Goal: Information Seeking & Learning: Learn about a topic

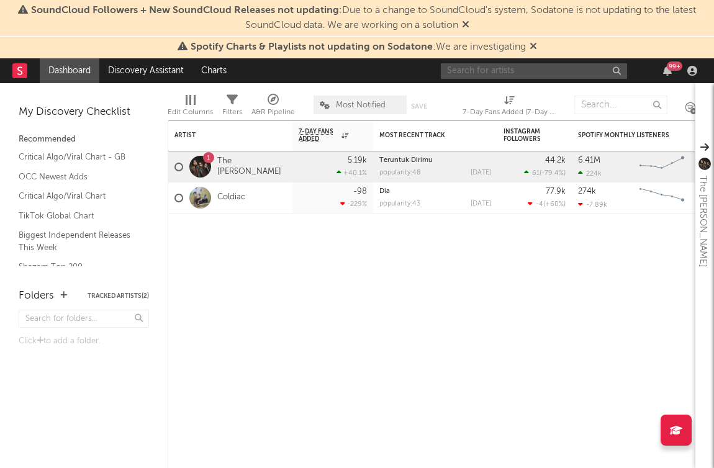
click at [518, 70] on input "text" at bounding box center [534, 71] width 186 height 16
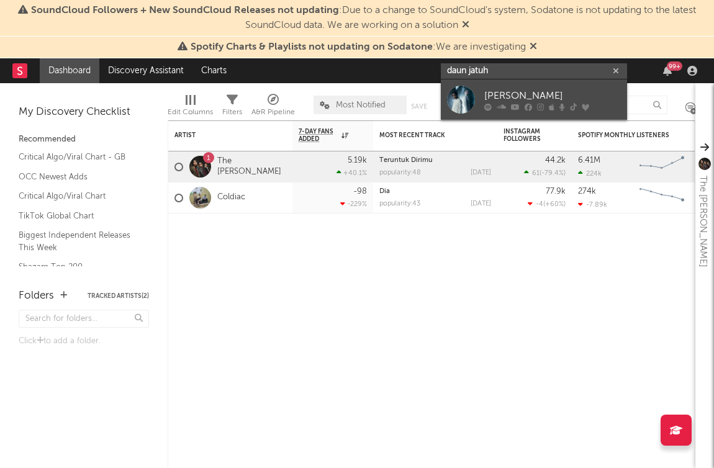
type input "daun jatuh"
click at [602, 107] on div at bounding box center [552, 106] width 137 height 7
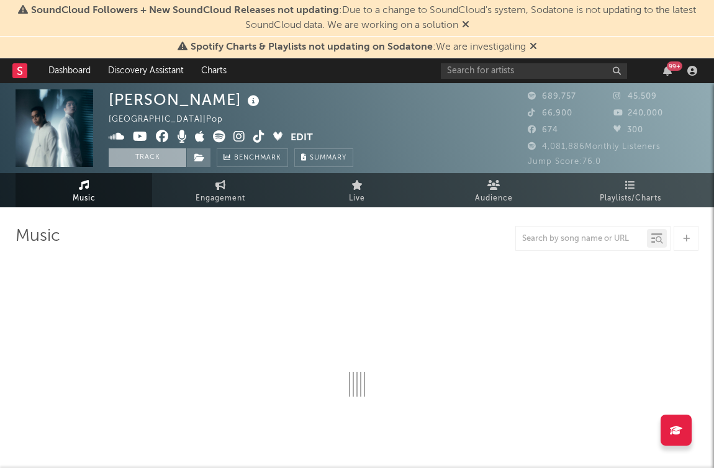
click at [151, 161] on button "Track" at bounding box center [148, 157] width 78 height 19
select select "6m"
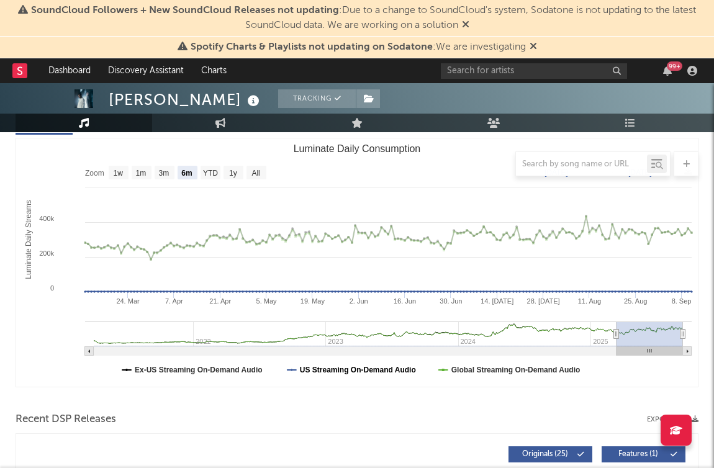
select select "6m"
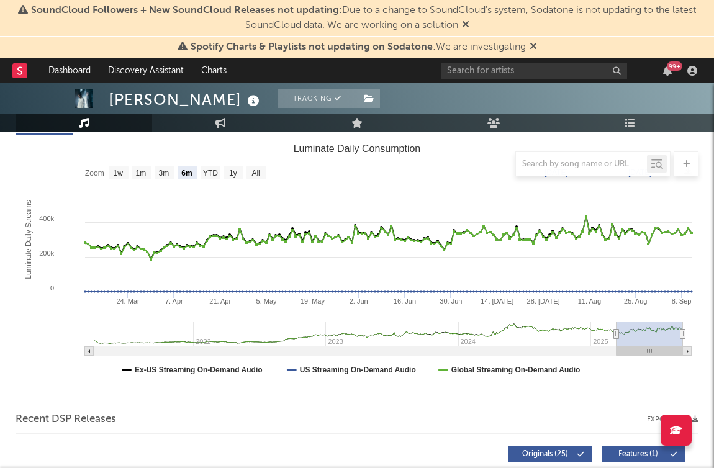
select select "6m"
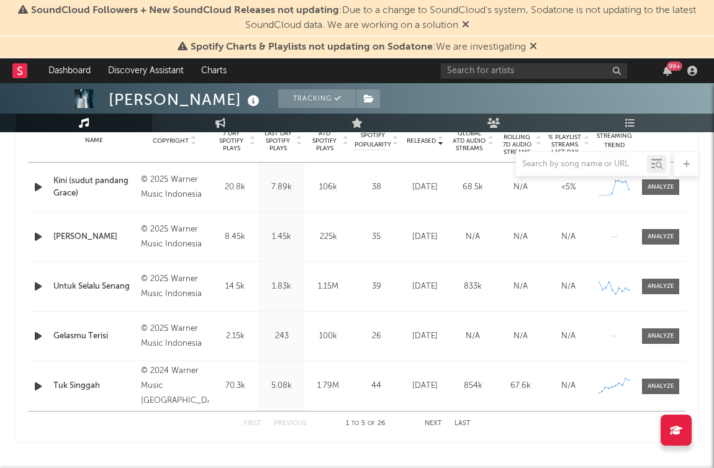
scroll to position [486, 0]
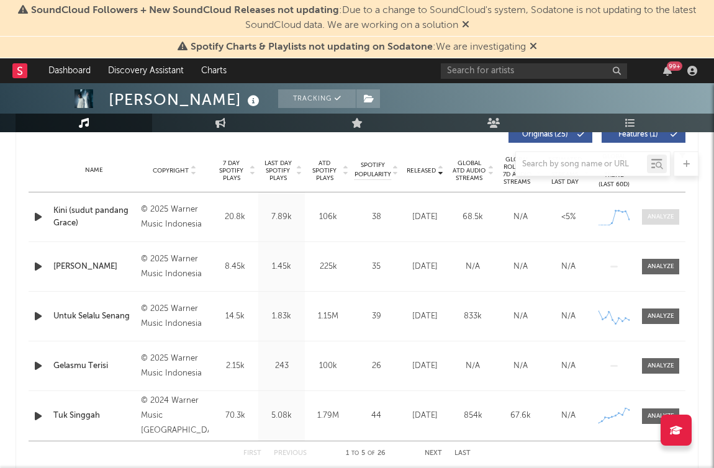
click at [661, 212] on div at bounding box center [661, 216] width 27 height 9
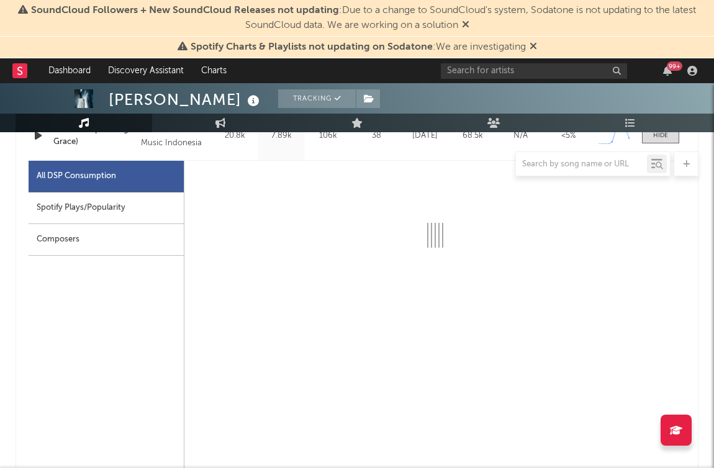
select select "1w"
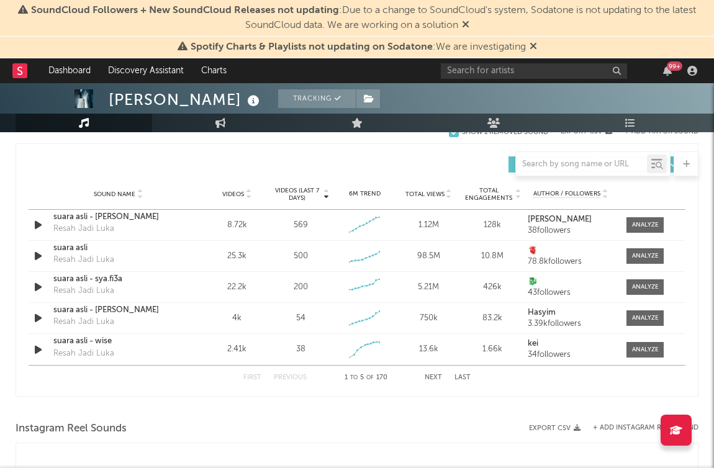
scroll to position [1450, 0]
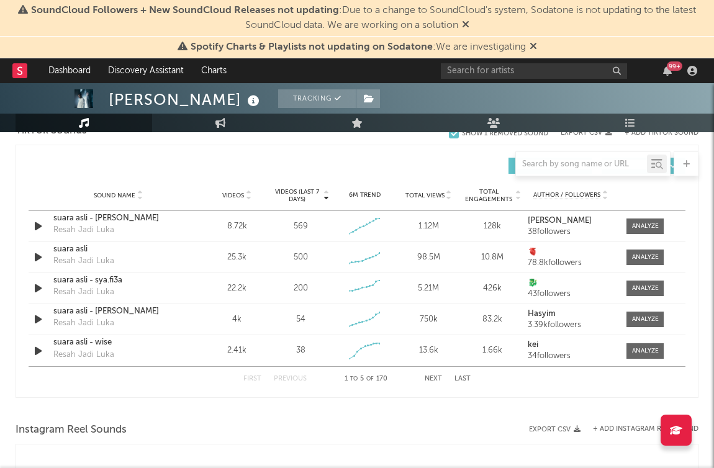
click at [427, 379] on button "Next" at bounding box center [433, 379] width 17 height 7
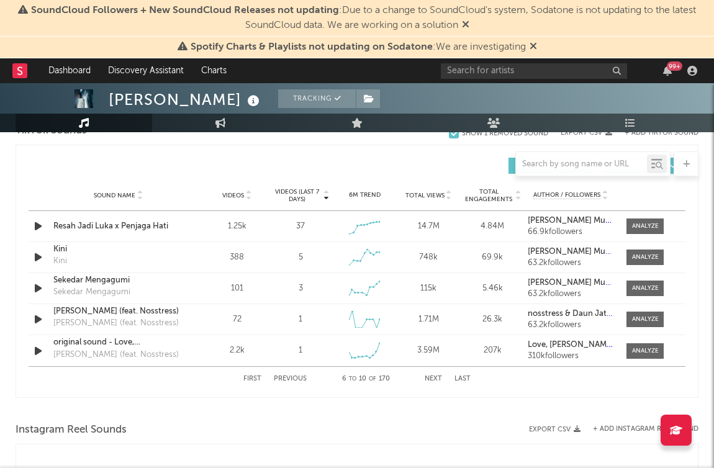
click at [427, 379] on button "Next" at bounding box center [433, 379] width 17 height 7
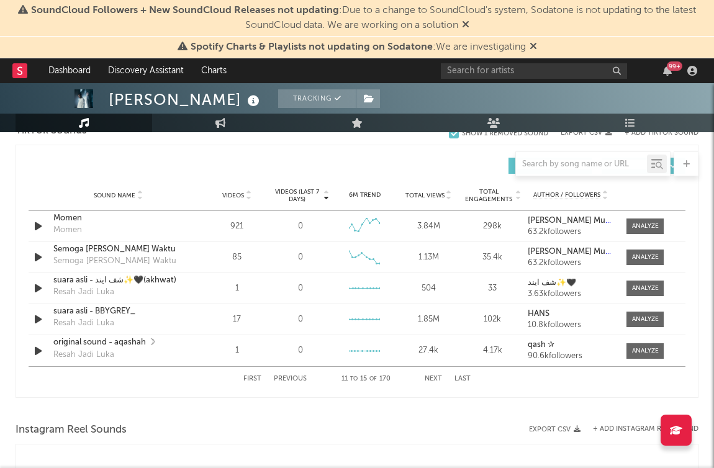
click at [427, 379] on button "Next" at bounding box center [433, 379] width 17 height 7
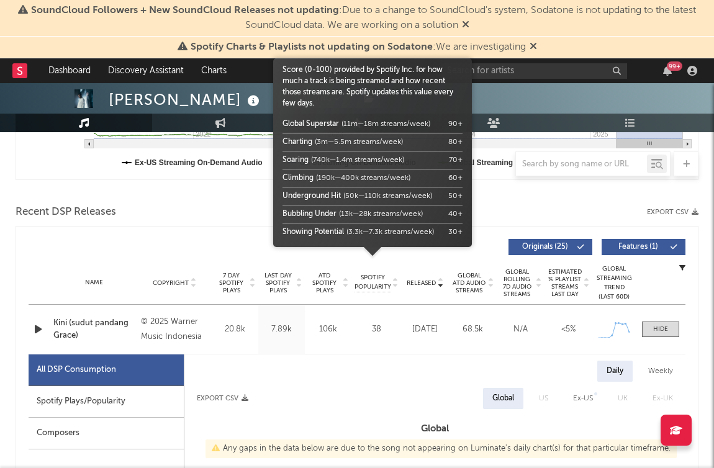
scroll to position [387, 0]
